Goal: Browse casually

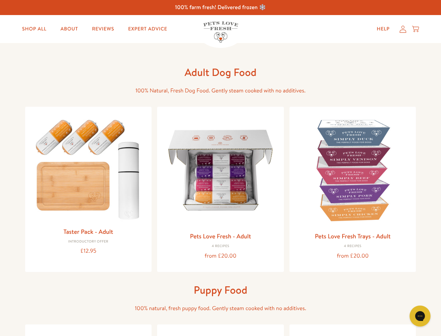
click at [420, 316] on icon "Gorgias live chat" at bounding box center [420, 315] width 7 height 7
